Goal: Check status: Check status

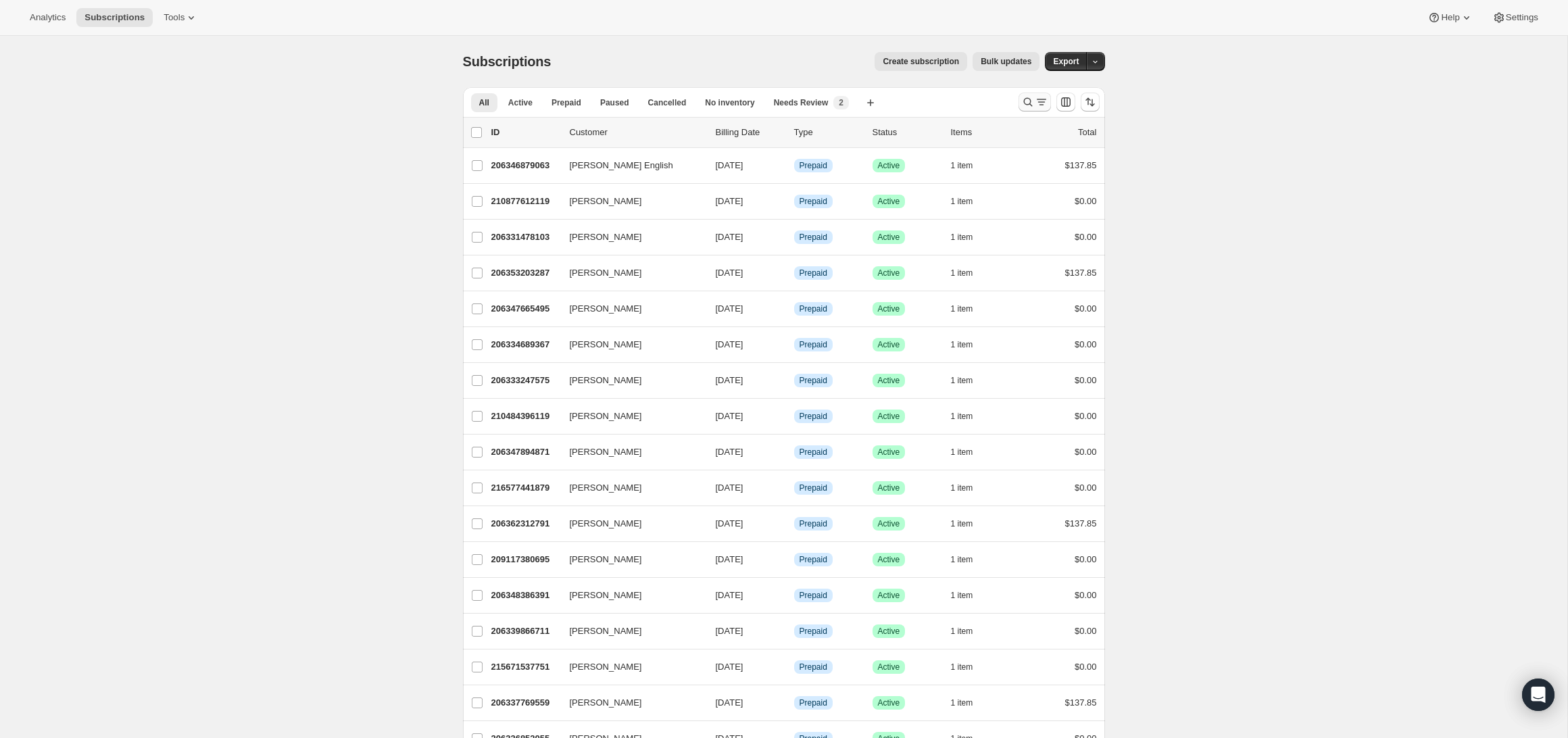
click at [1035, 101] on icon "Search and filter results" at bounding box center [1041, 102] width 14 height 14
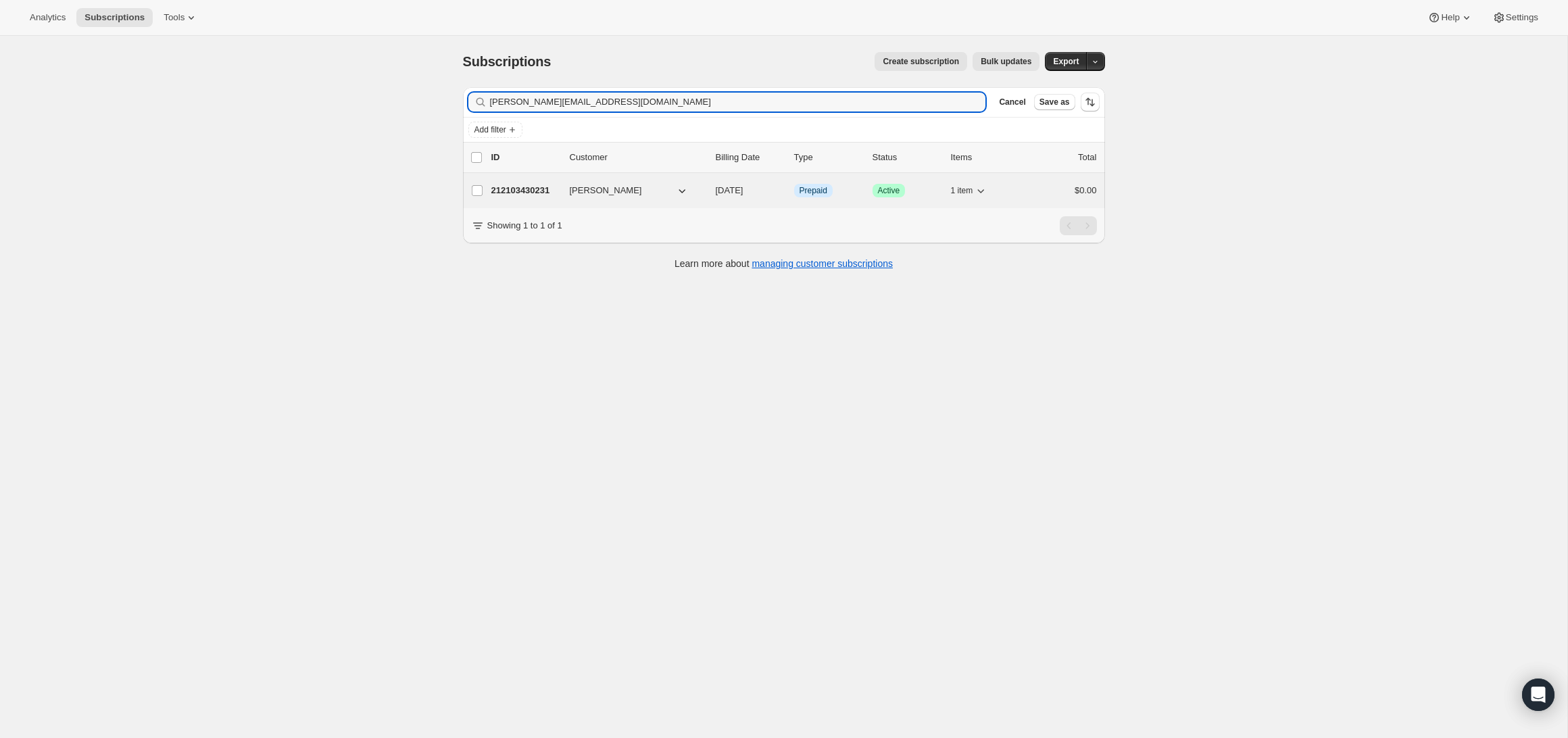
type input "[PERSON_NAME][EMAIL_ADDRESS][DOMAIN_NAME]"
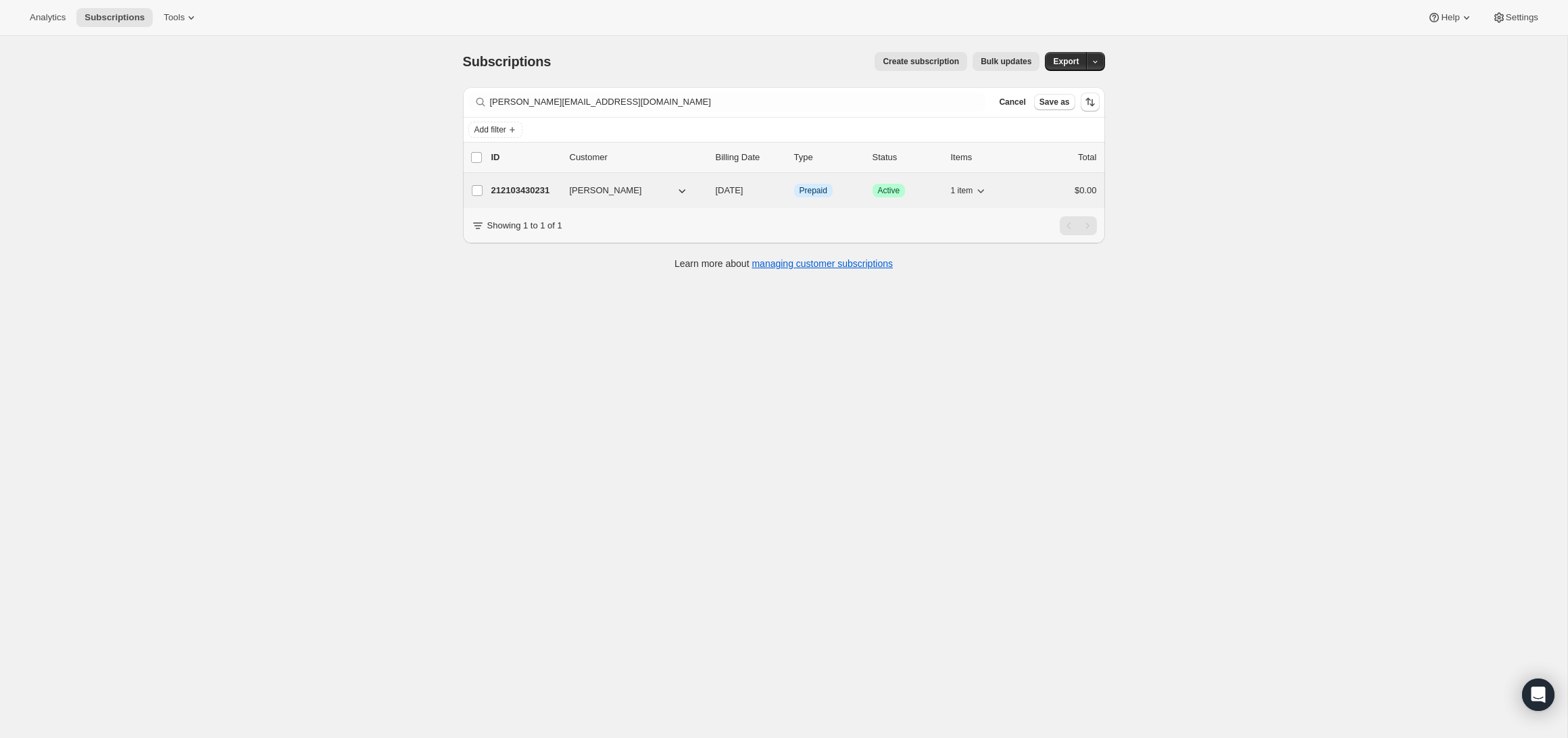
click at [528, 195] on p "212103430231" at bounding box center [525, 191] width 68 height 14
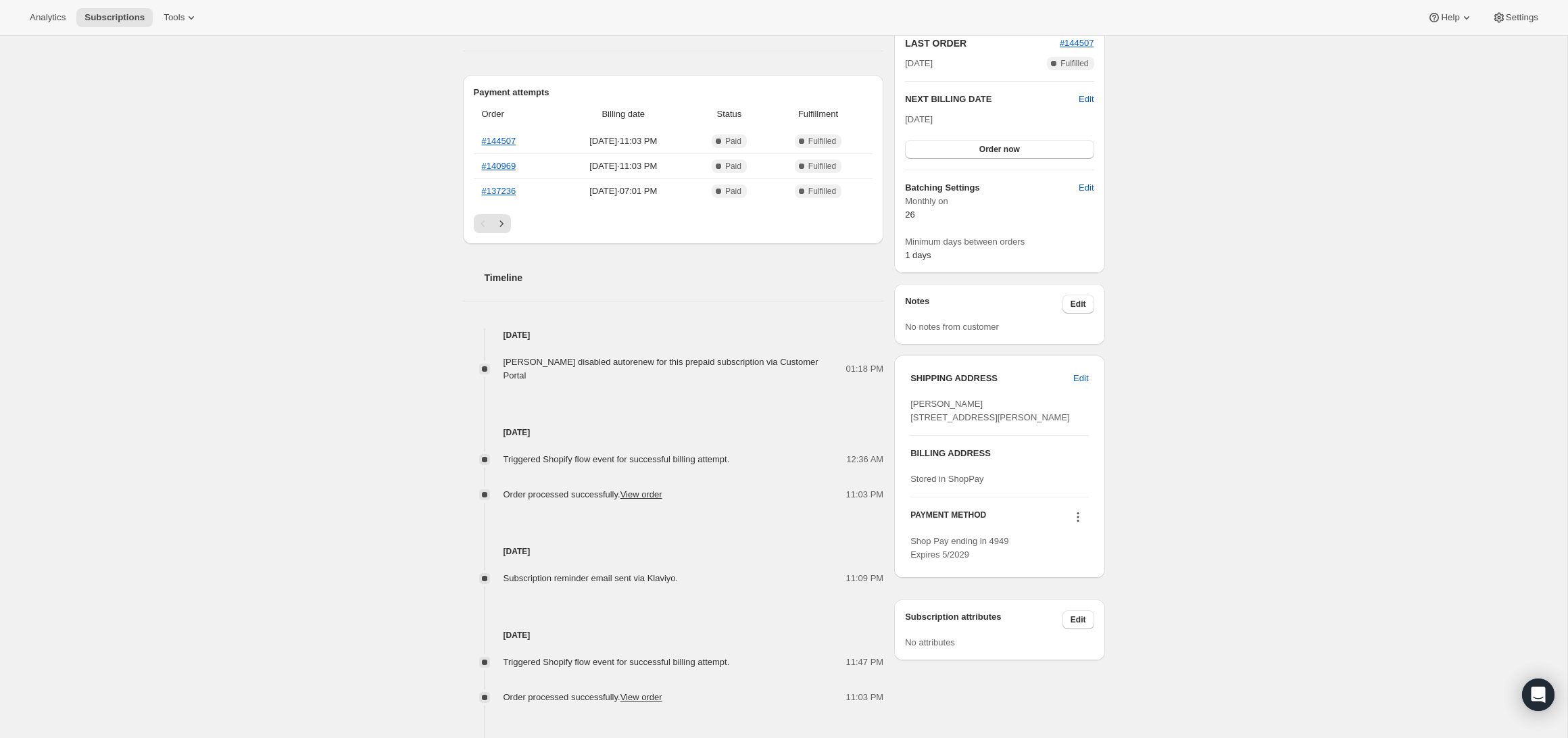
scroll to position [301, 0]
click at [628, 573] on div "Subscription reminder email sent via Klaviyo. 11:09 PM" at bounding box center [673, 575] width 421 height 27
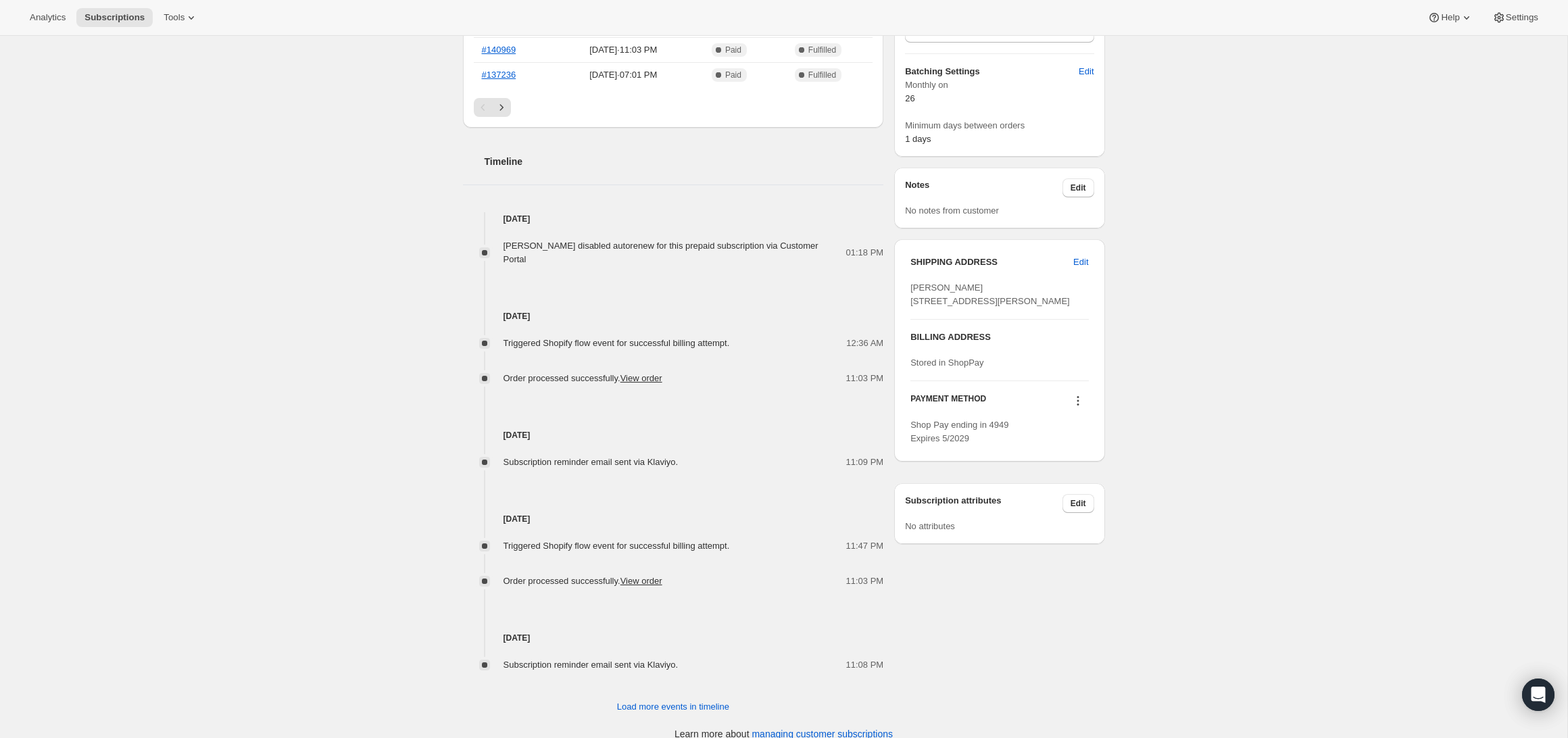
scroll to position [436, 0]
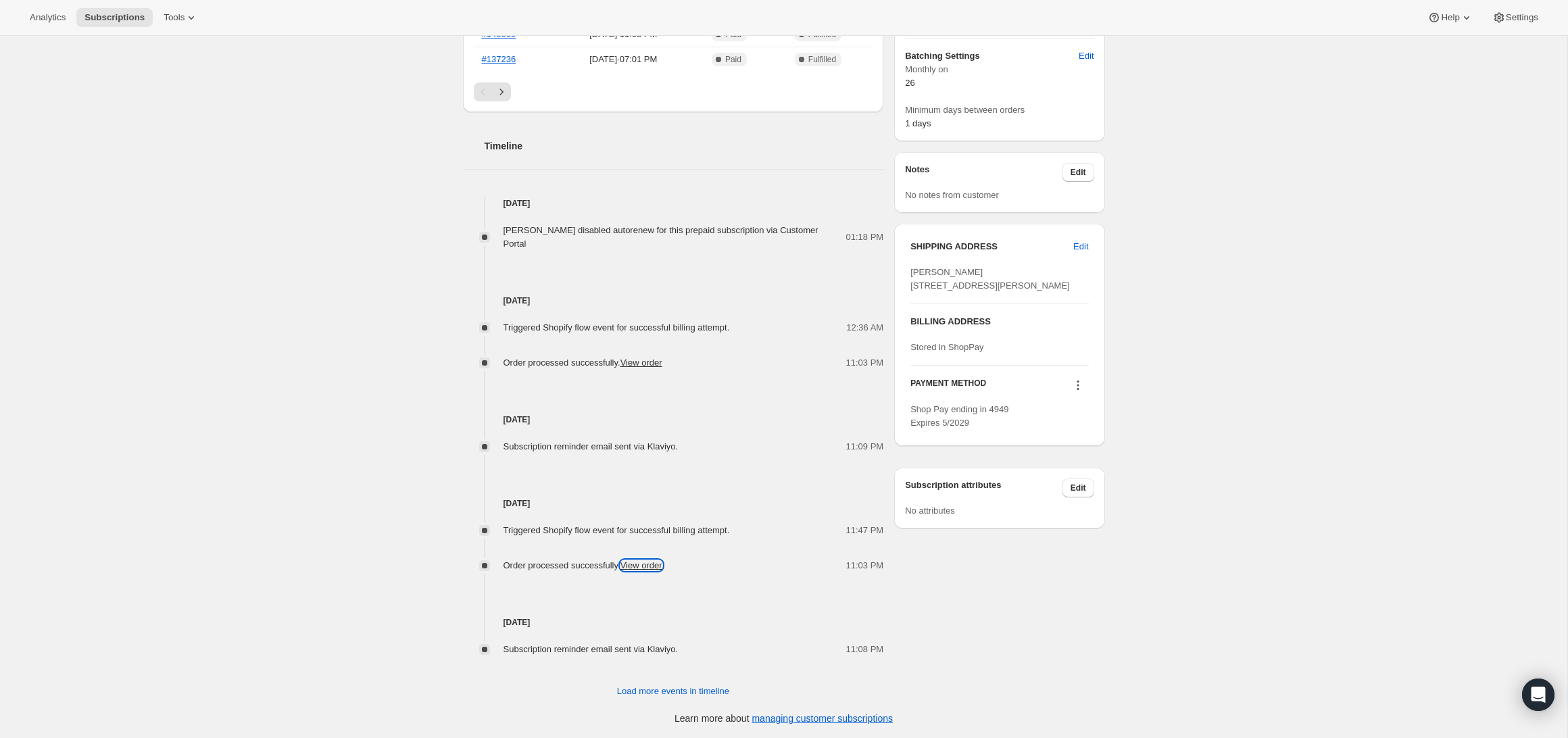
click at [659, 568] on link "View order" at bounding box center [641, 565] width 42 height 10
click at [642, 688] on span "Load more events in timeline" at bounding box center [673, 691] width 112 height 14
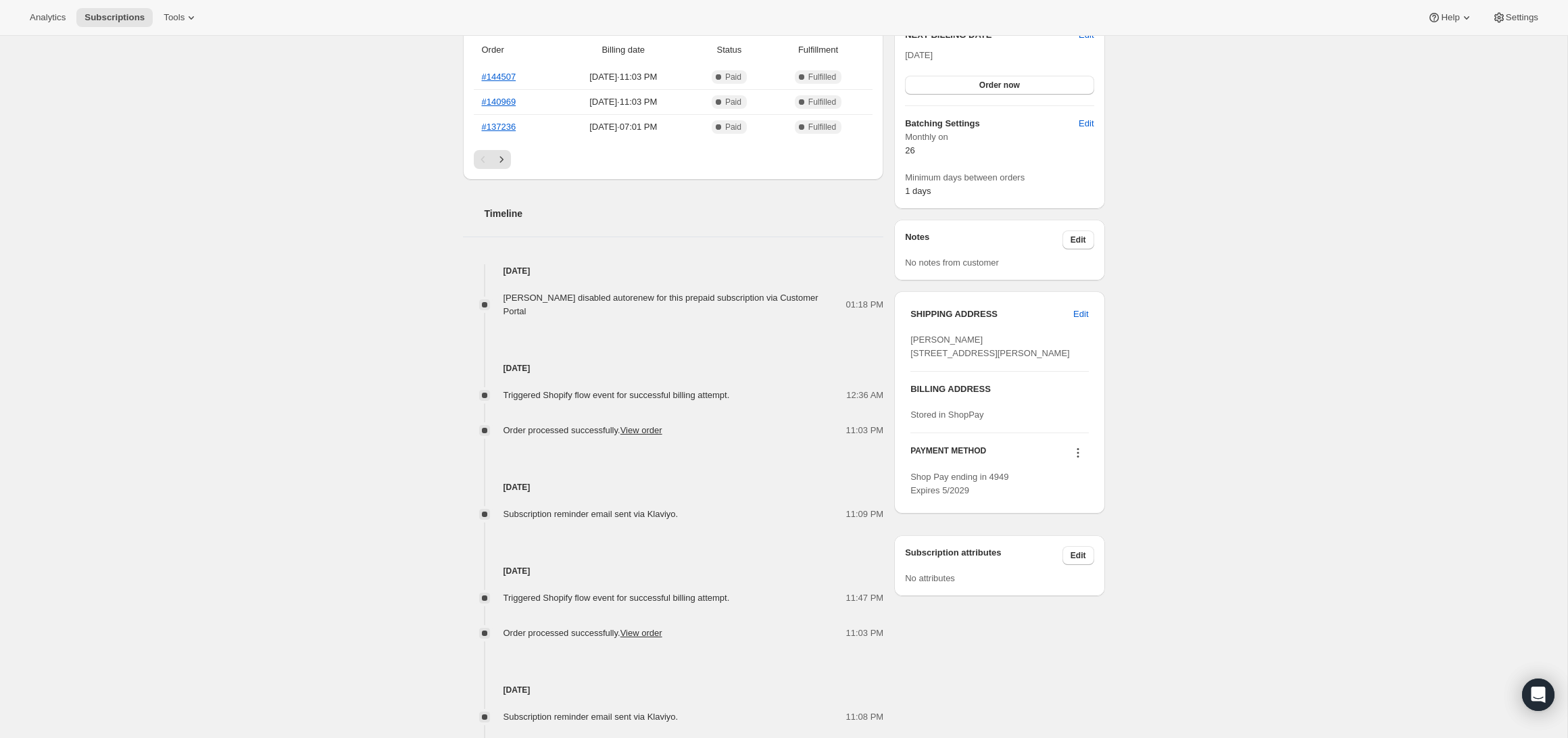
scroll to position [0, 0]
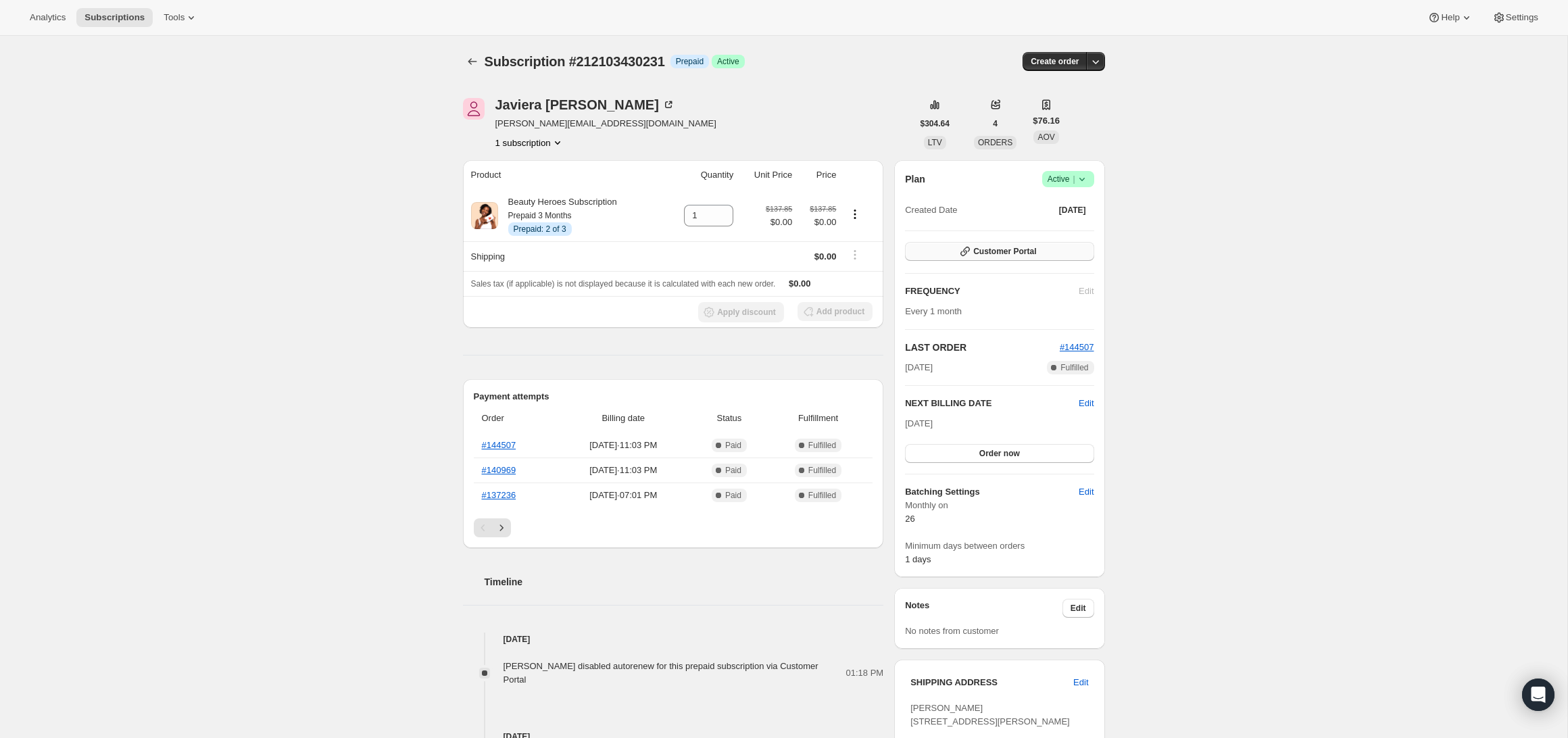
click at [1024, 248] on span "Customer Portal" at bounding box center [1005, 251] width 63 height 11
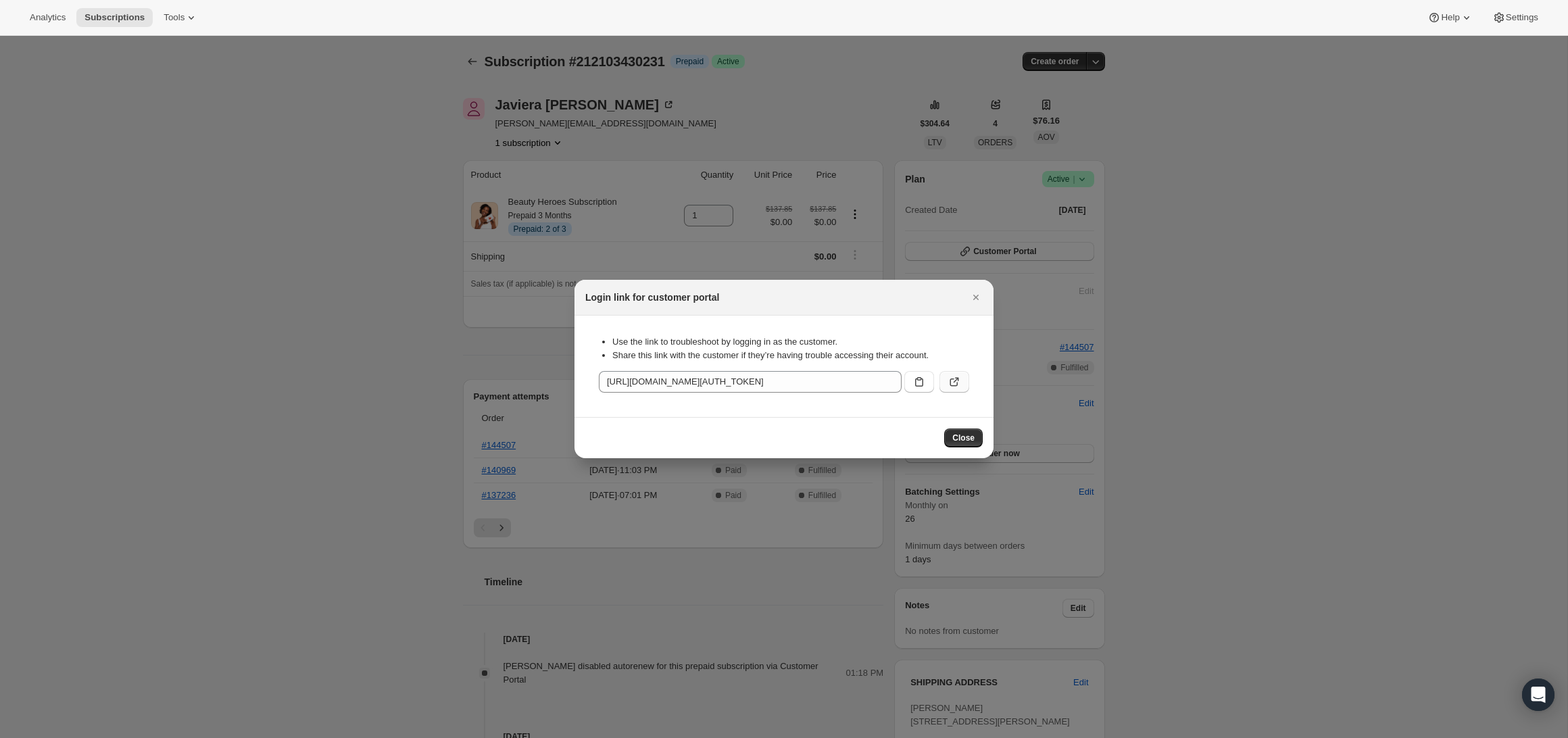
click at [959, 385] on icon ":rc7:" at bounding box center [954, 382] width 14 height 14
click at [945, 444] on button "Close" at bounding box center [963, 437] width 38 height 19
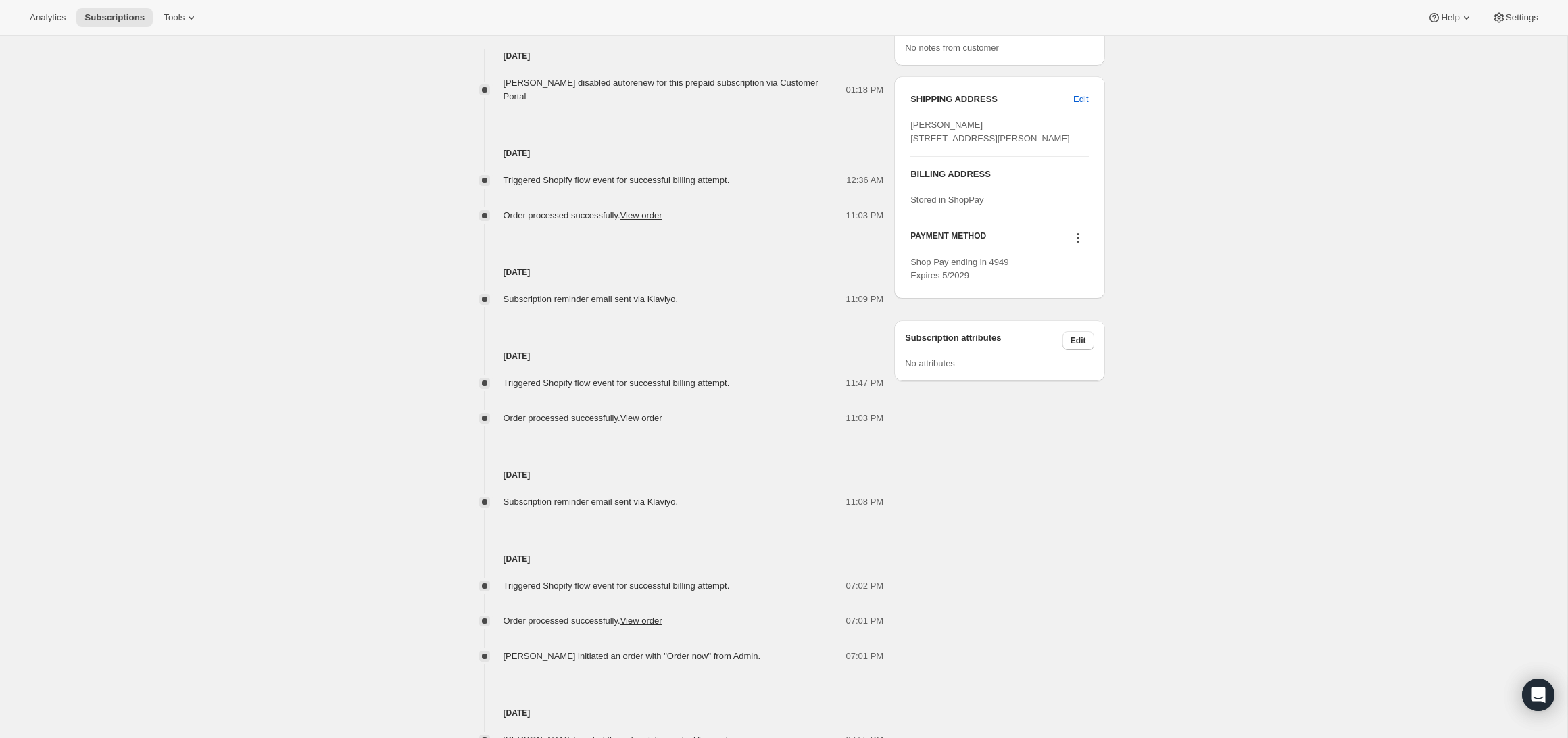
scroll to position [559, 0]
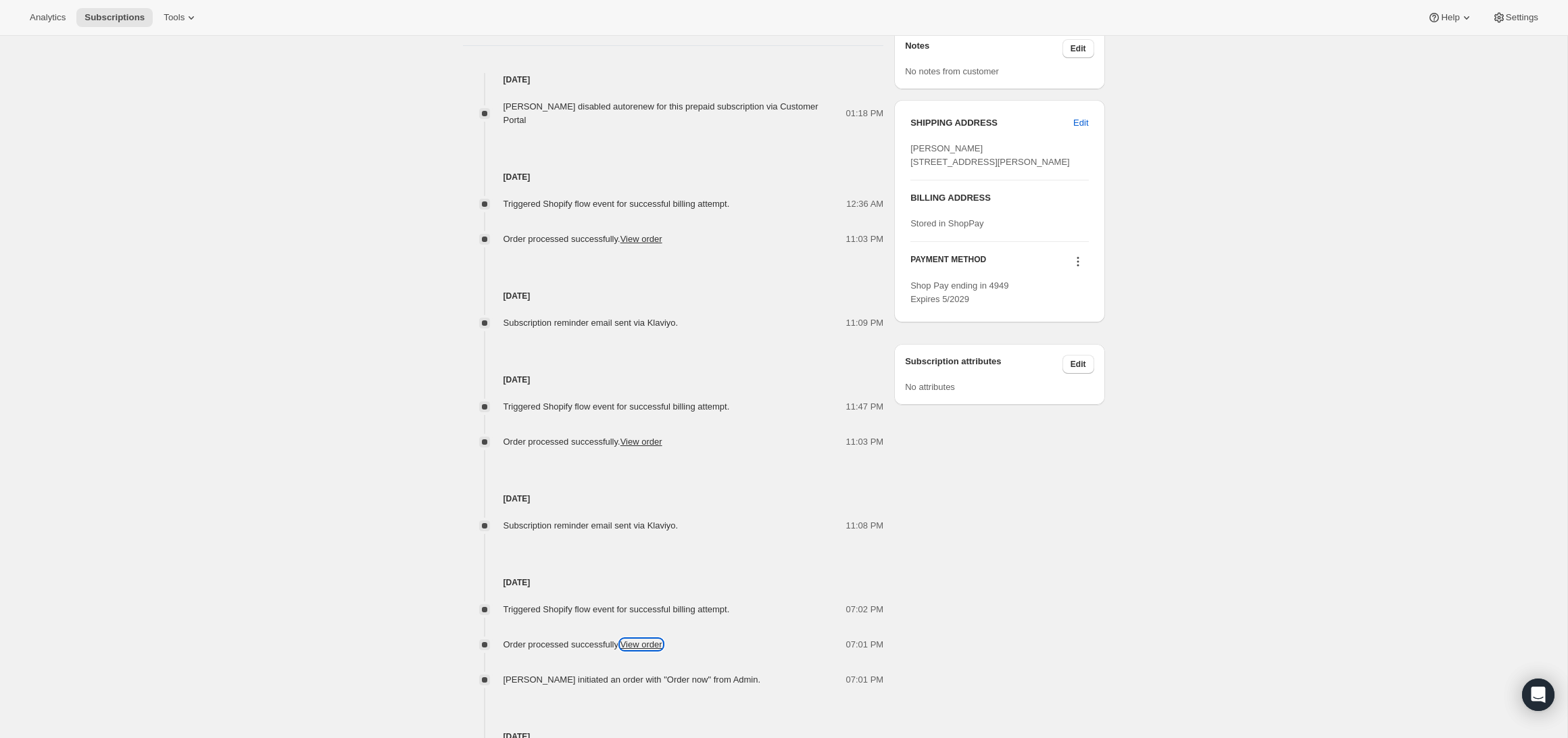
click at [654, 639] on link "View order" at bounding box center [641, 643] width 42 height 10
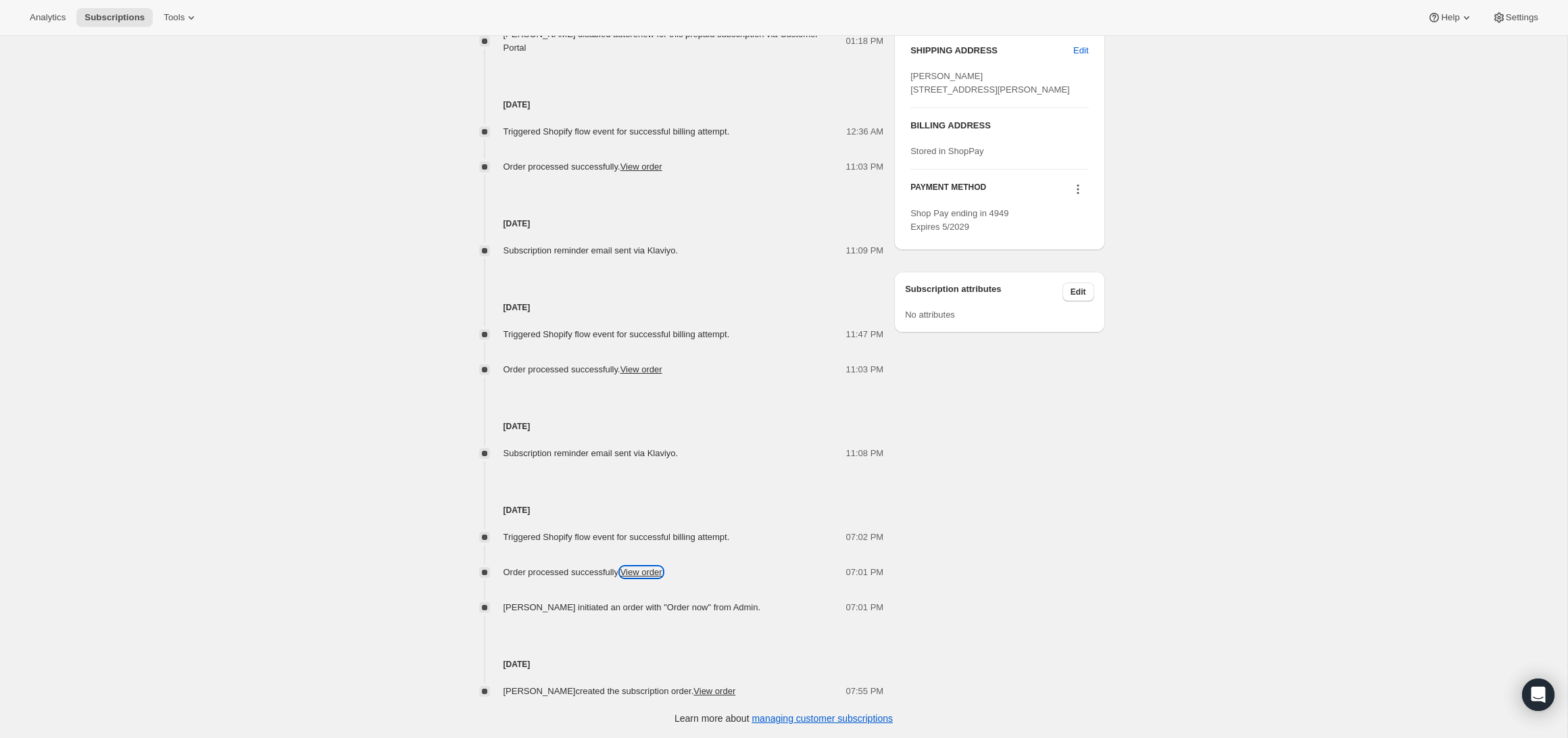
scroll to position [0, 0]
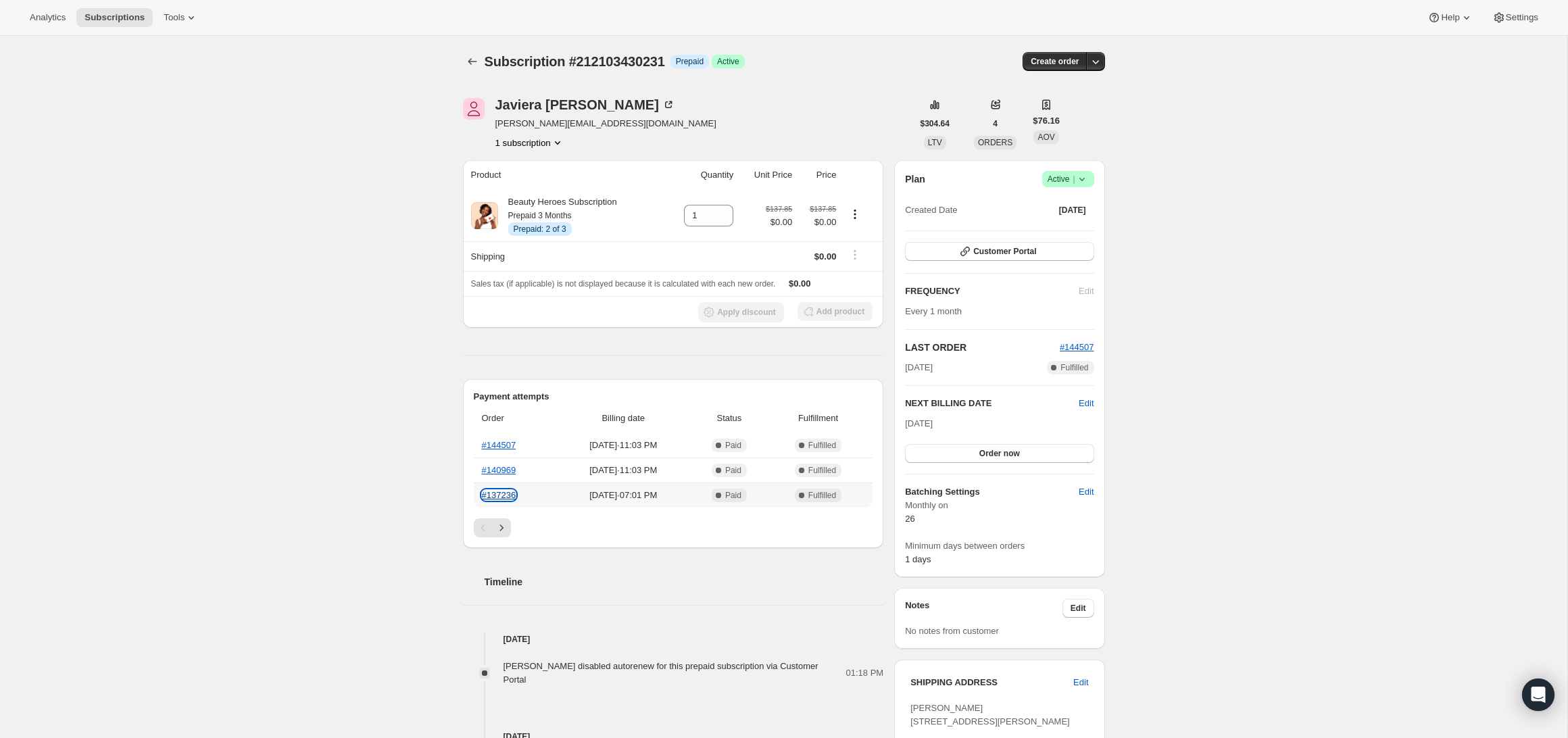
click at [498, 495] on link "#137236" at bounding box center [498, 495] width 34 height 10
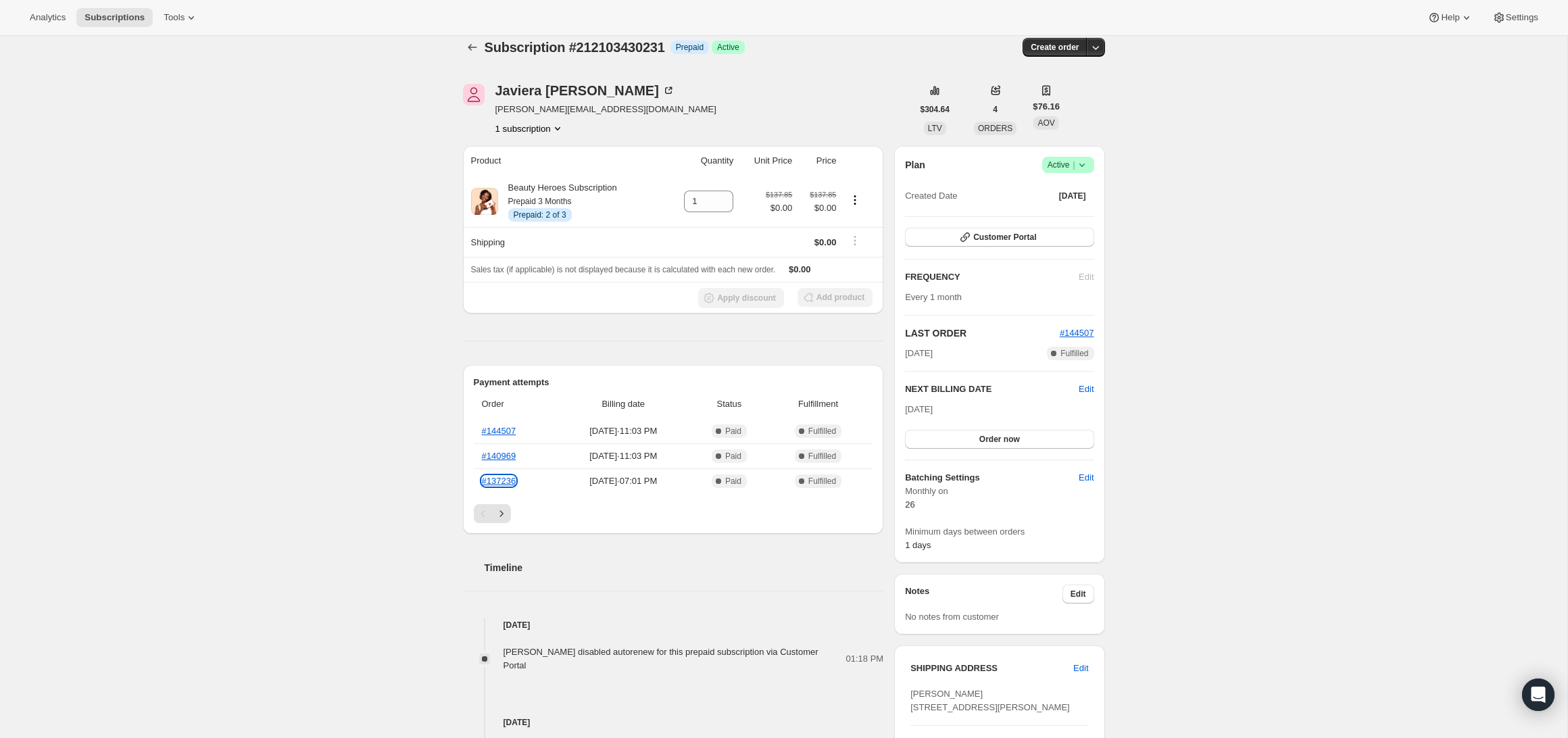
scroll to position [15, 0]
click at [1086, 331] on span "#144507" at bounding box center [1076, 331] width 34 height 10
